Goal: Information Seeking & Learning: Learn about a topic

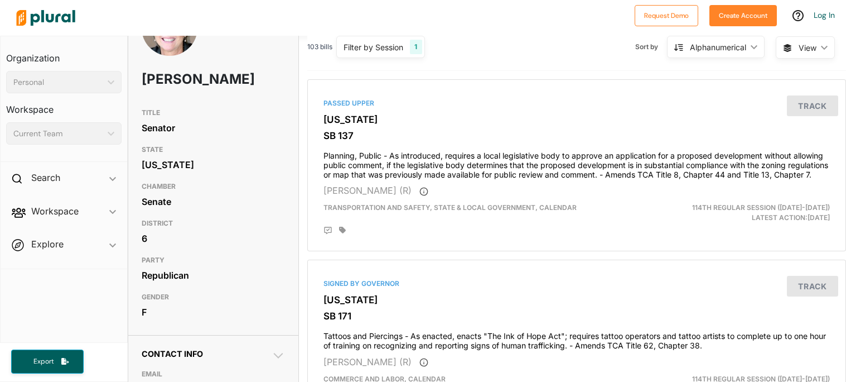
scroll to position [51, 0]
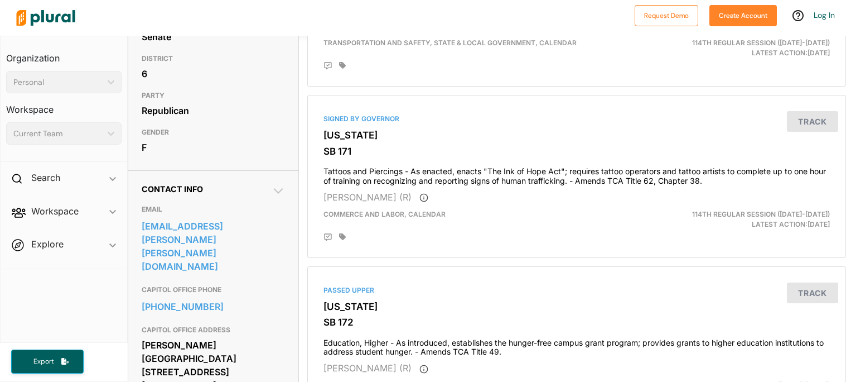
scroll to position [215, 0]
click at [230, 121] on div "PARTY Republican" at bounding box center [213, 102] width 143 height 37
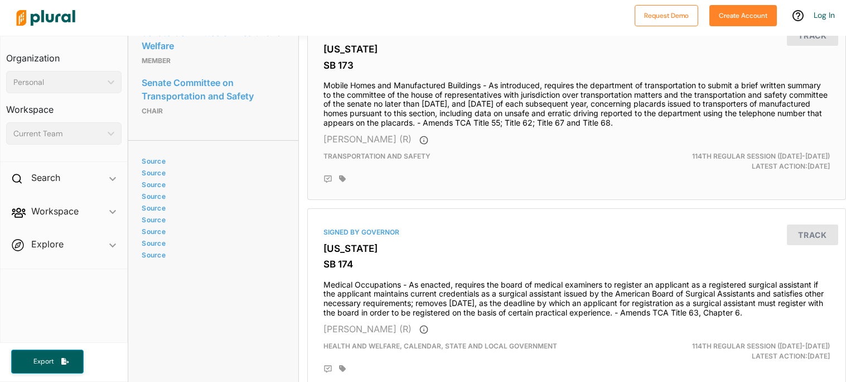
scroll to position [0, 0]
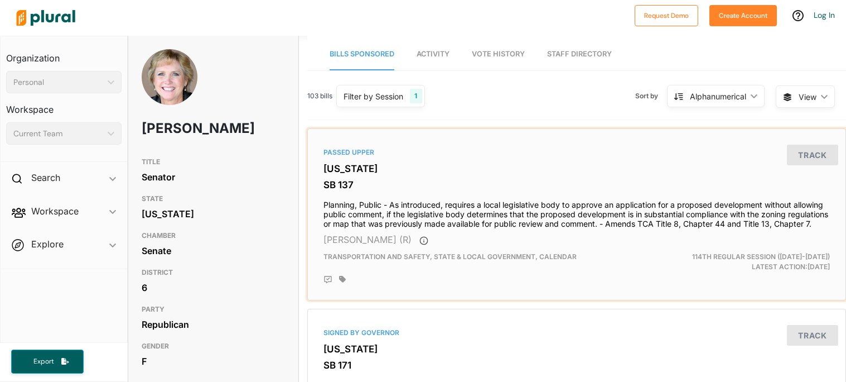
click at [428, 149] on div "Passed Upper" at bounding box center [577, 152] width 507 height 10
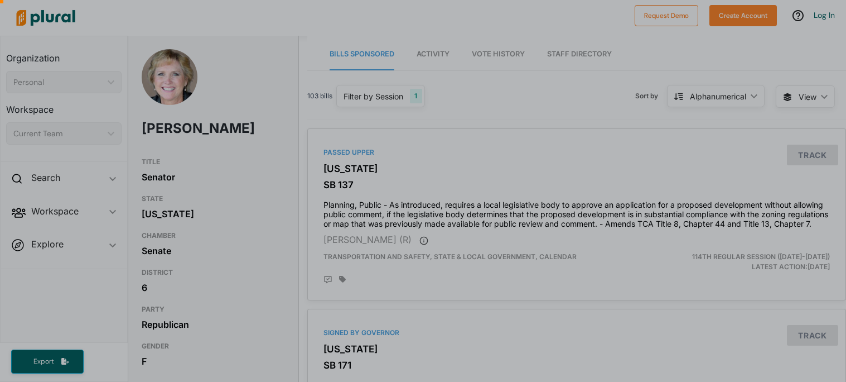
click at [472, 114] on div at bounding box center [423, 72] width 846 height 144
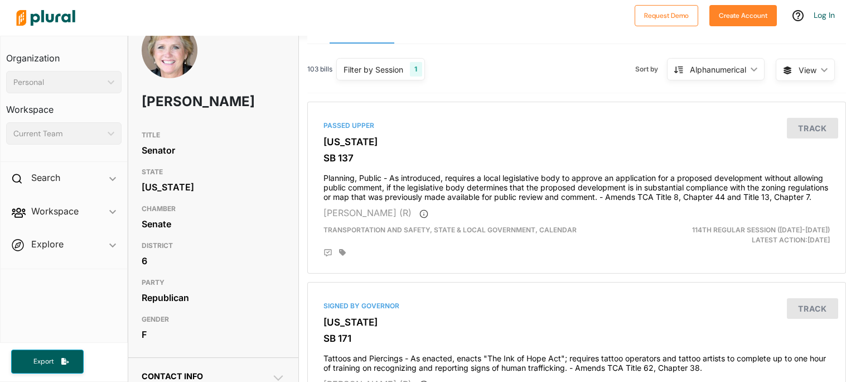
scroll to position [27, 0]
click at [357, 63] on div "Filter by Session" at bounding box center [374, 69] width 60 height 12
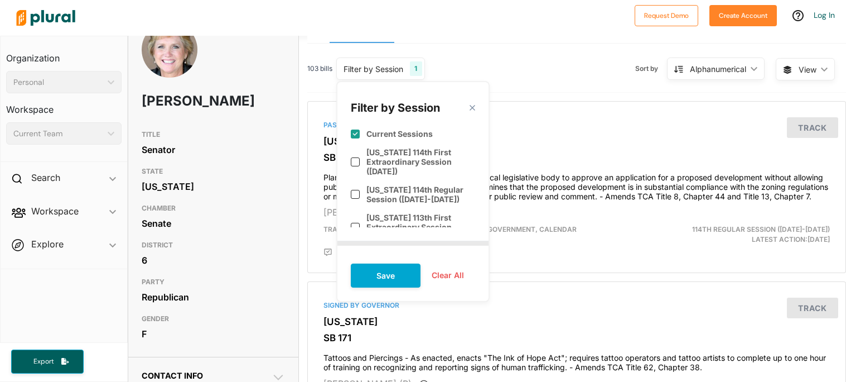
click at [472, 101] on div "Filter by Session close" at bounding box center [413, 105] width 124 height 20
click at [471, 103] on div "Filter by Session close" at bounding box center [413, 105] width 124 height 20
click at [468, 107] on polygon at bounding box center [472, 107] width 9 height 9
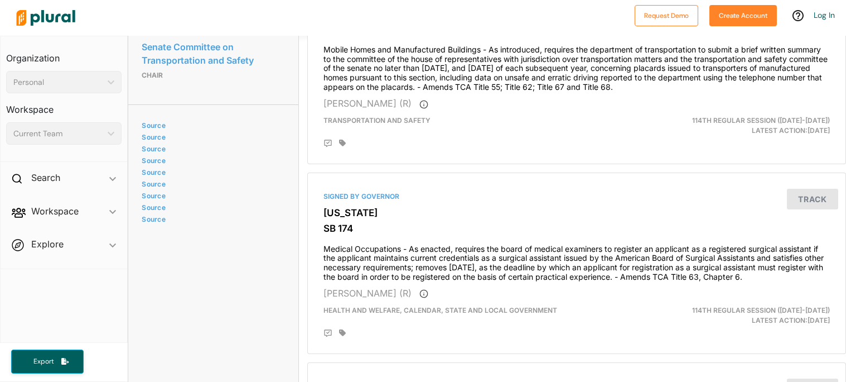
scroll to position [677, 0]
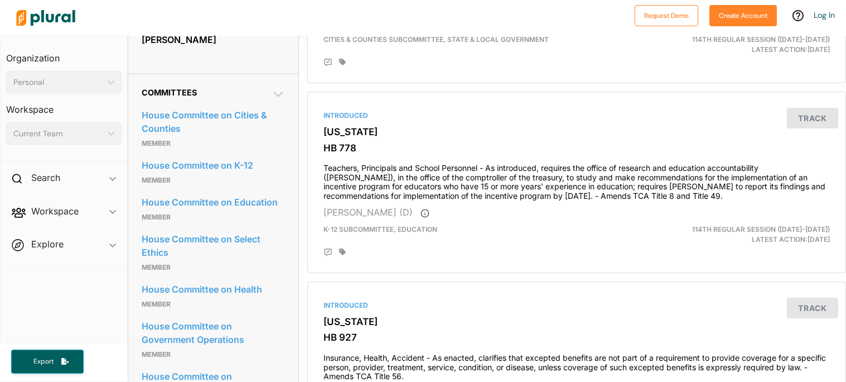
scroll to position [565, 0]
